Goal: Register for event/course

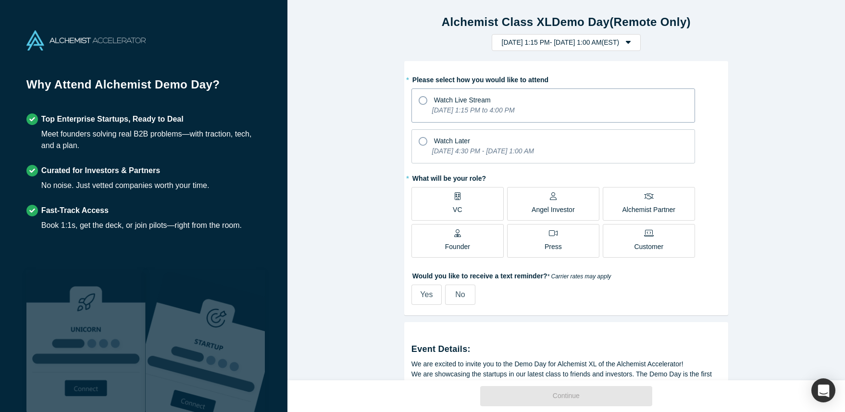
click at [423, 100] on icon at bounding box center [423, 100] width 9 height 9
click at [0, 0] on input "Watch Live Stream [DATE] 1:15 PM to 4:00 PM" at bounding box center [0, 0] width 0 height 0
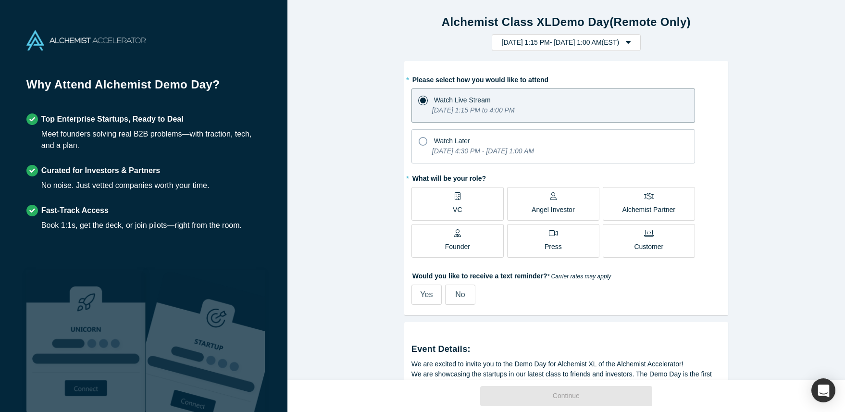
click at [551, 208] on p "Angel Investor" at bounding box center [553, 210] width 43 height 10
click at [0, 0] on input "Angel Investor" at bounding box center [0, 0] width 0 height 0
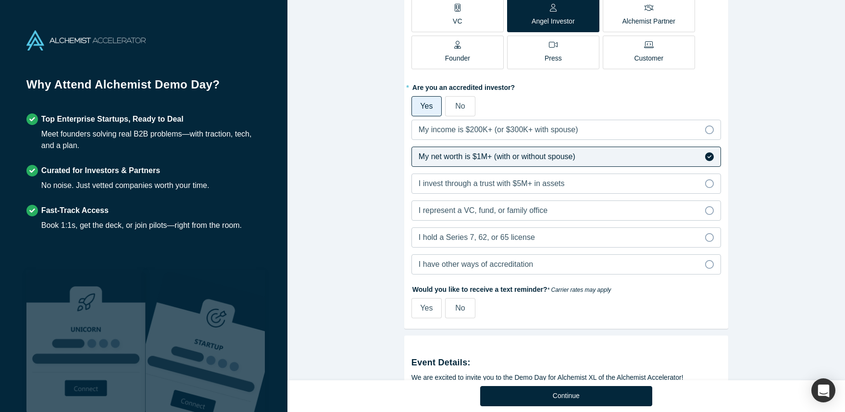
scroll to position [202, 0]
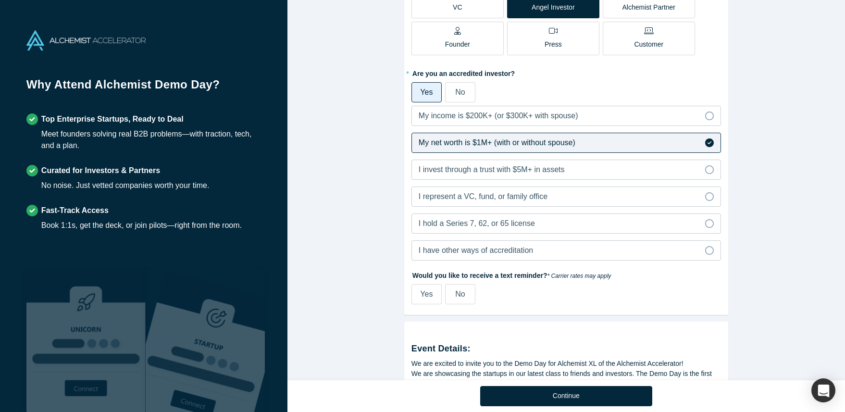
click at [429, 296] on span "Yes" at bounding box center [426, 294] width 13 height 8
click at [0, 0] on input "Yes" at bounding box center [0, 0] width 0 height 0
select select "US"
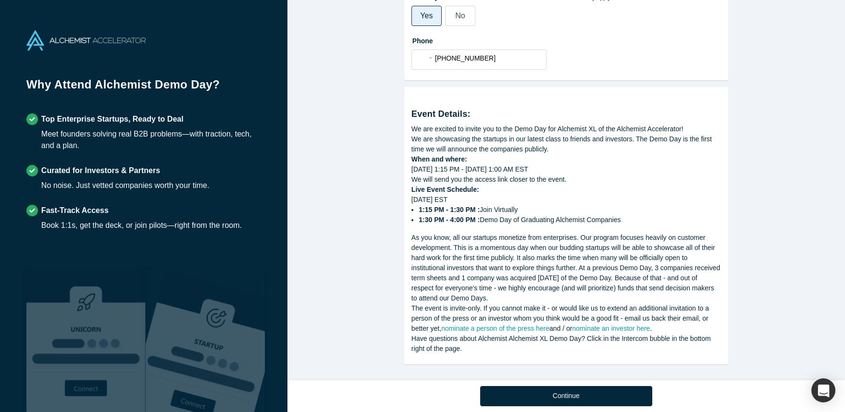
scroll to position [487, 0]
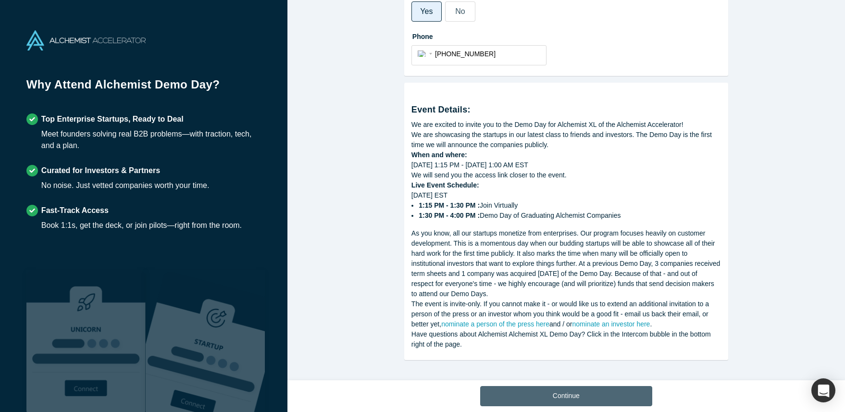
click at [580, 399] on button "Continue" at bounding box center [566, 396] width 172 height 20
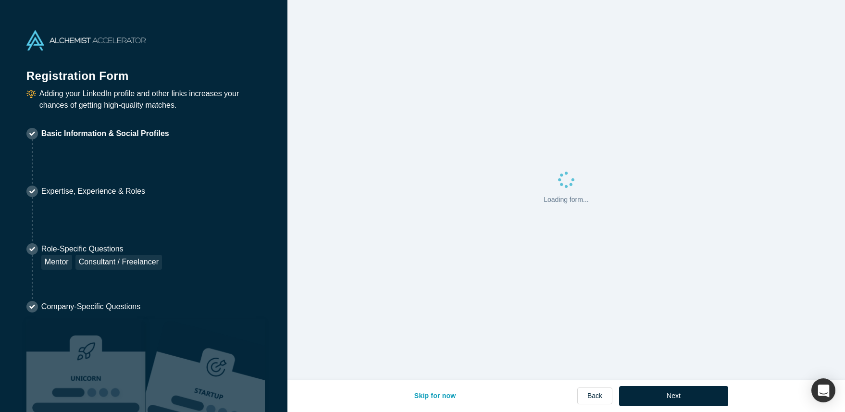
select select "US"
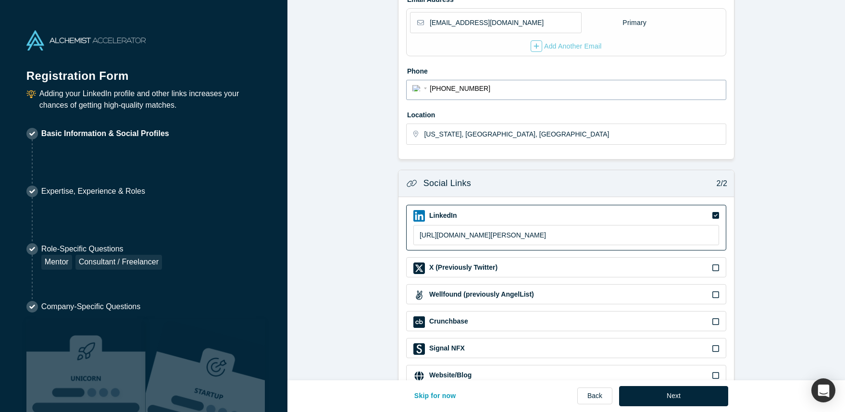
scroll to position [244, 0]
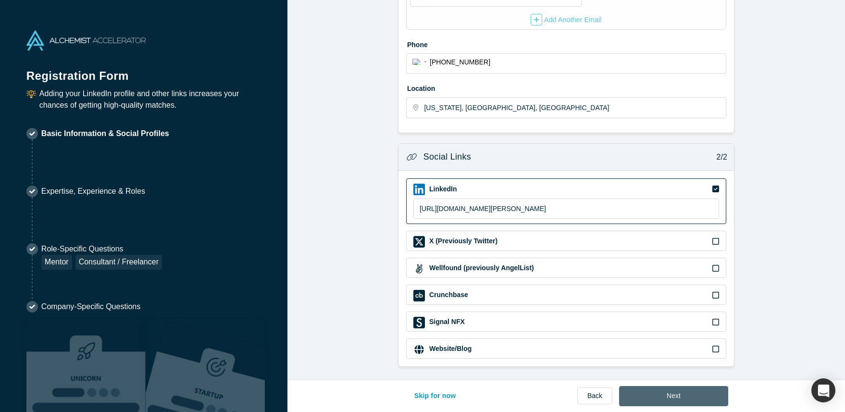
click at [667, 396] on button "Next" at bounding box center [673, 396] width 109 height 20
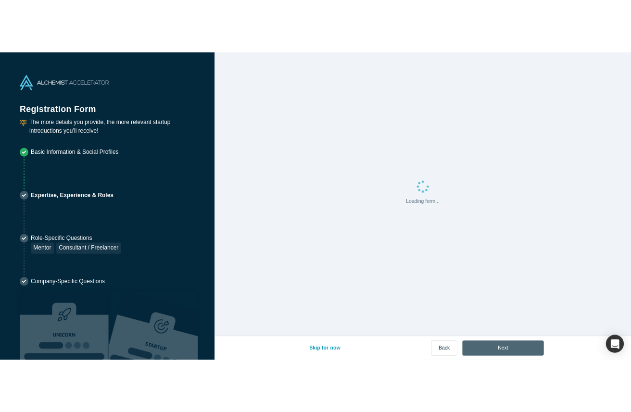
scroll to position [0, 0]
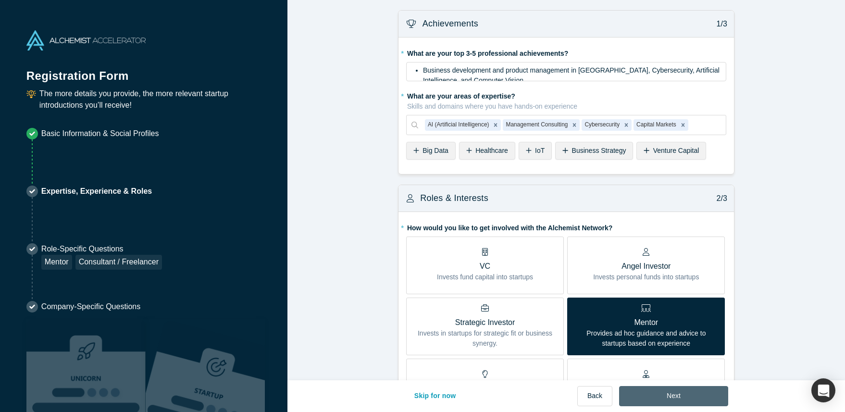
click at [667, 396] on button "Next" at bounding box center [673, 396] width 109 height 20
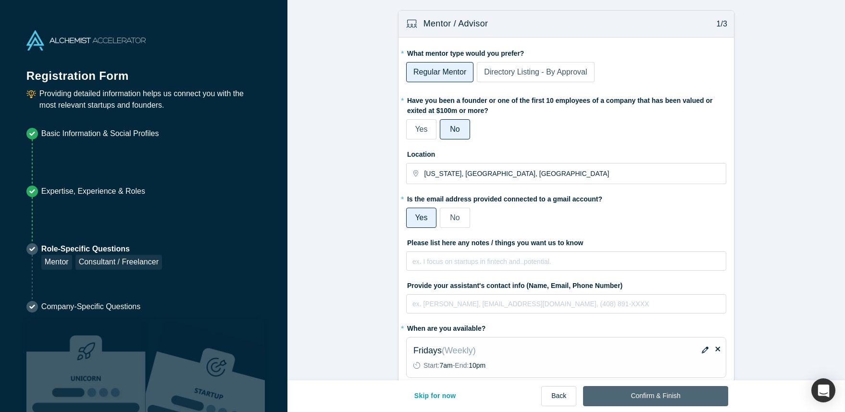
click at [667, 396] on button "Confirm & Finish" at bounding box center [655, 396] width 145 height 20
